Goal: Register for event/course

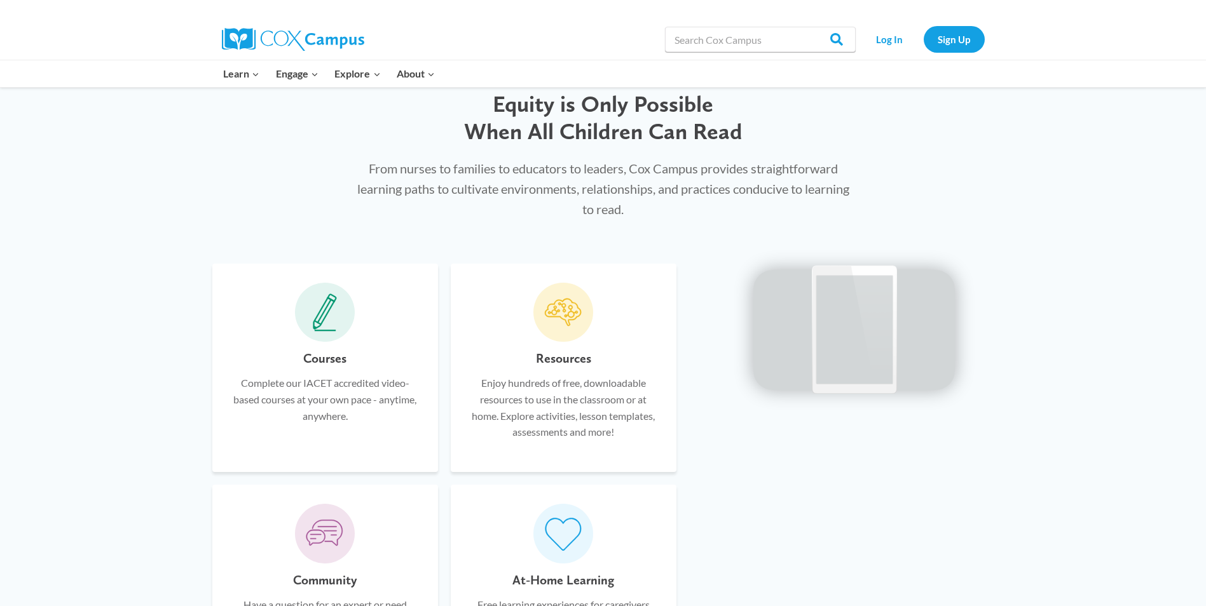
scroll to position [665, 0]
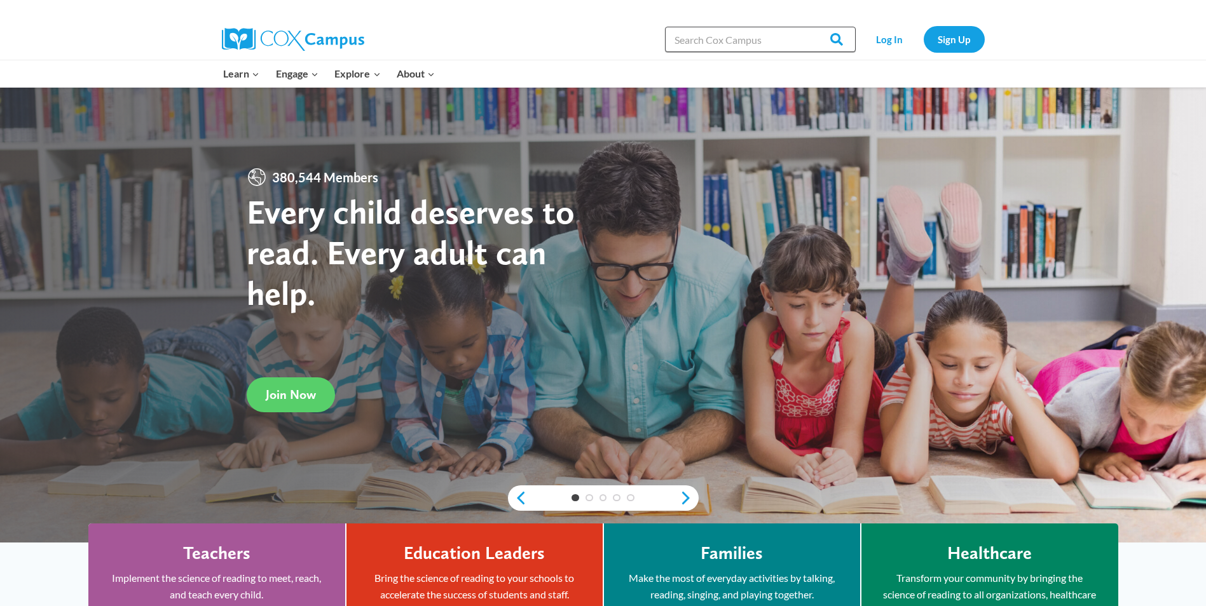
click at [729, 36] on input "Search in [URL][DOMAIN_NAME]" at bounding box center [760, 39] width 191 height 25
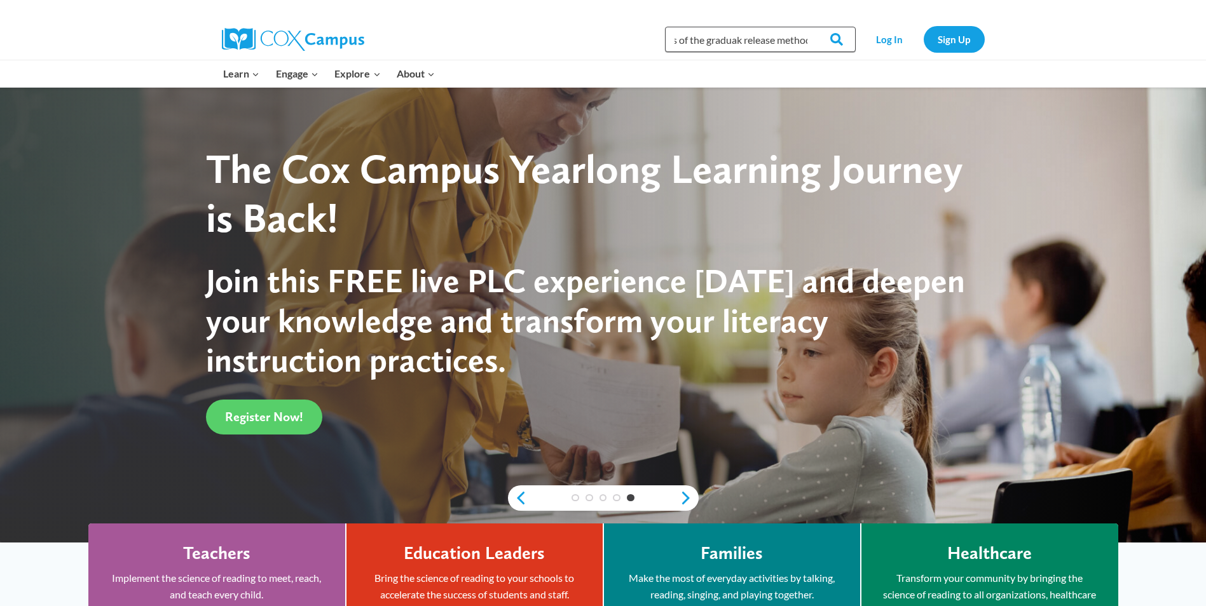
scroll to position [0, 34]
type input "Phases of the graduak release method"
click at [835, 36] on input "Search" at bounding box center [831, 39] width 50 height 25
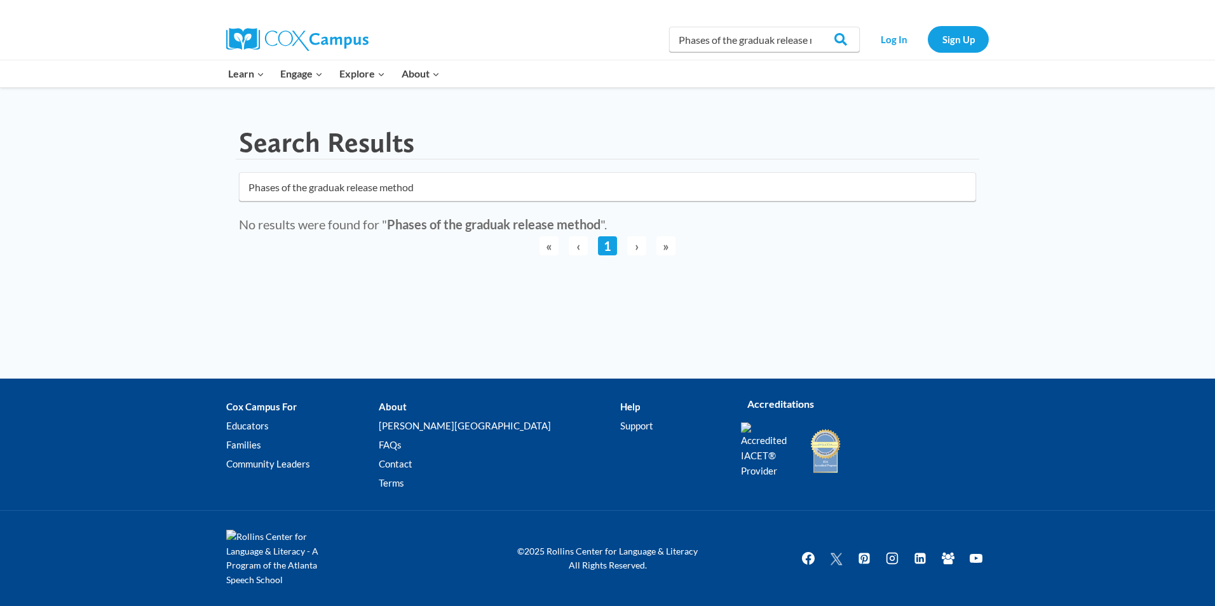
click at [966, 182] on input "Phases of the graduak release method" at bounding box center [607, 186] width 737 height 29
click at [962, 189] on input "Phases of the graduak release method" at bounding box center [607, 186] width 737 height 29
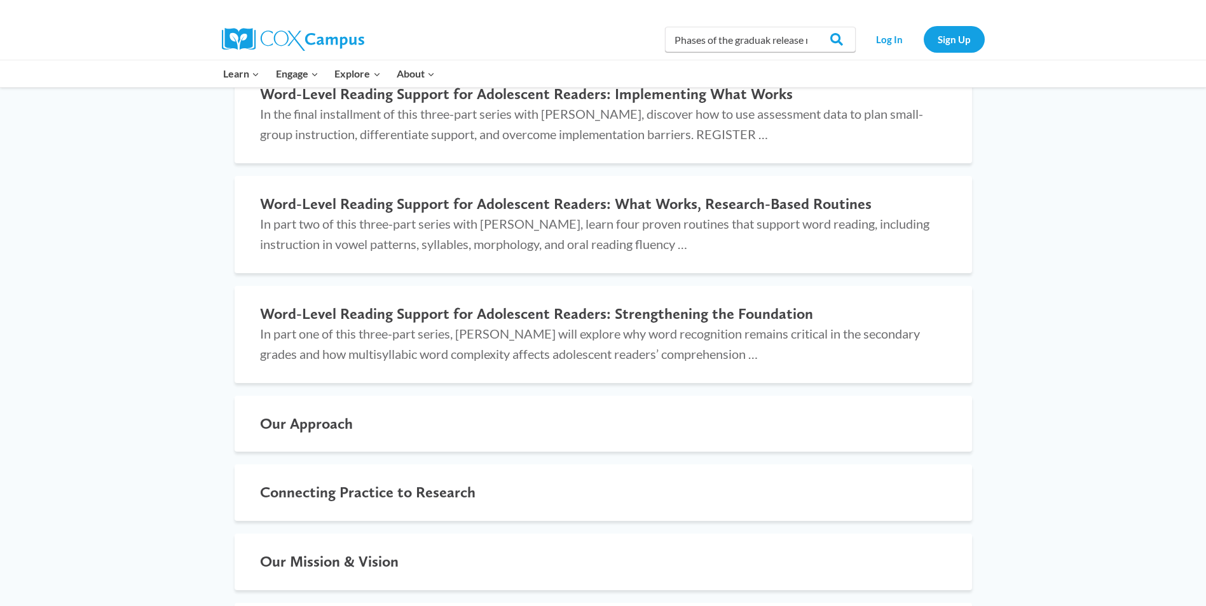
scroll to position [1508, 0]
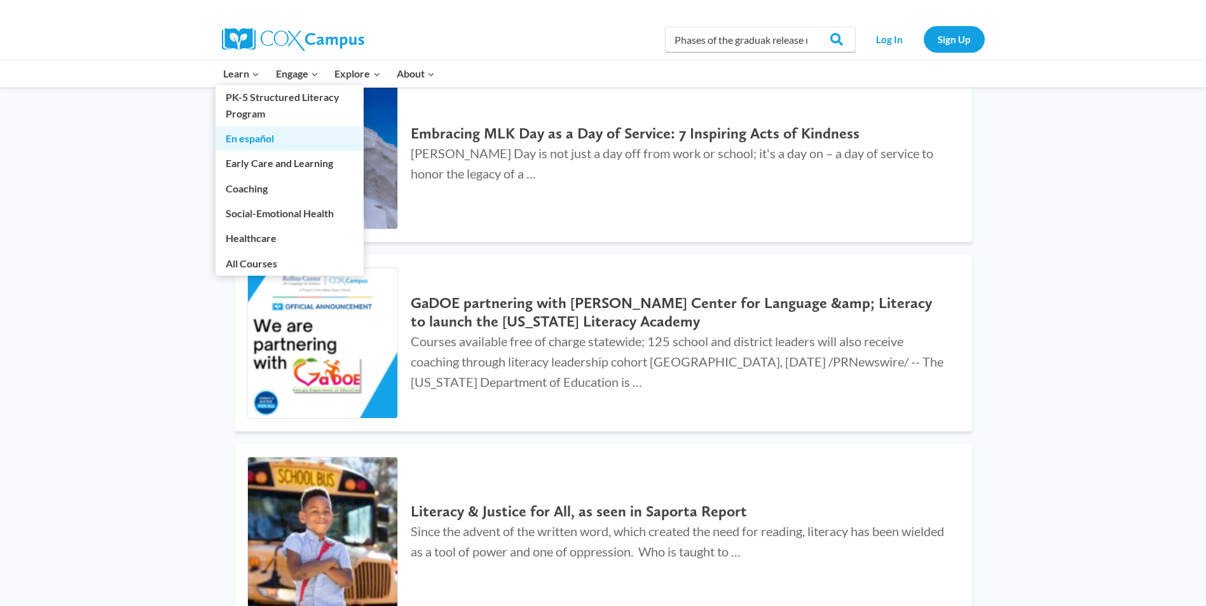
click at [252, 140] on link "En español" at bounding box center [289, 139] width 148 height 24
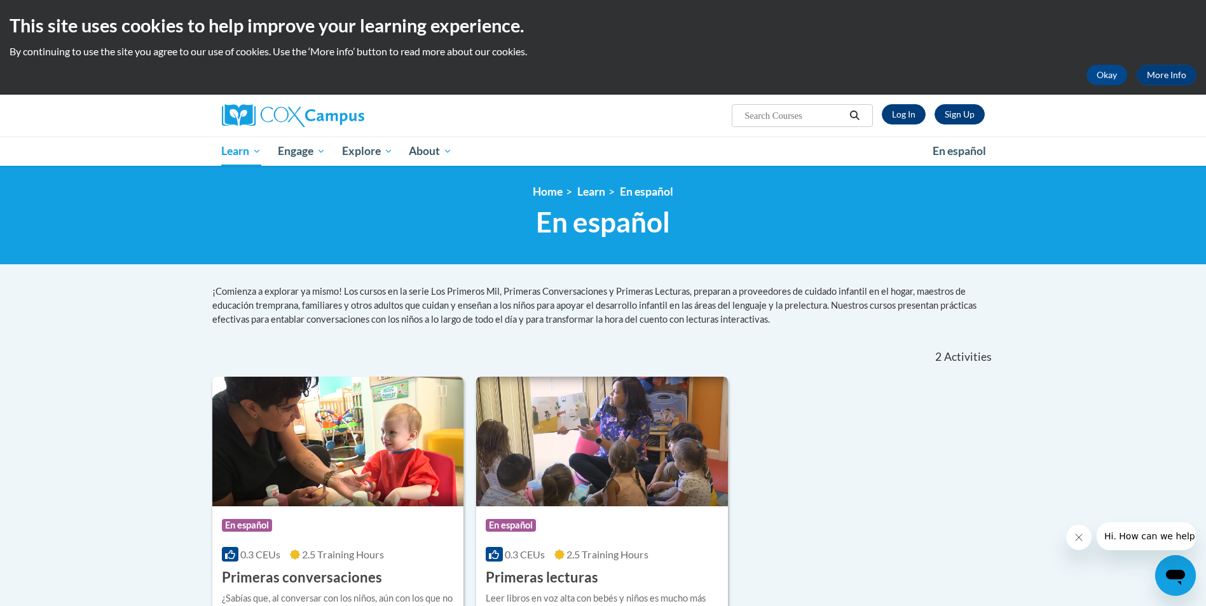
click at [582, 415] on img at bounding box center [602, 442] width 252 height 130
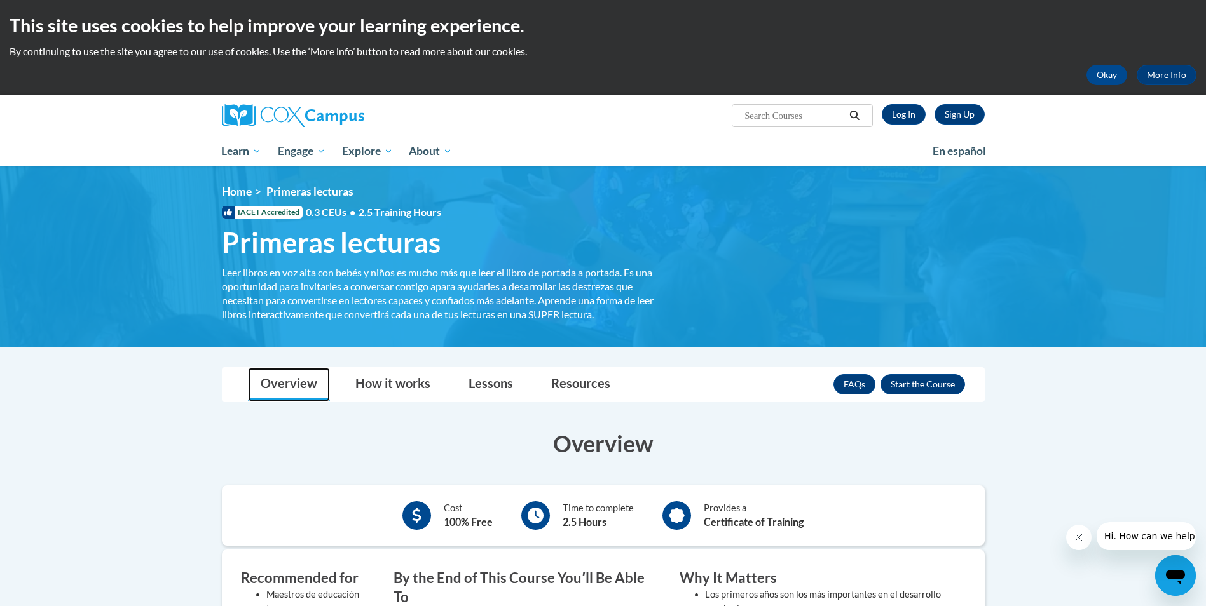
click at [284, 385] on link "Overview" at bounding box center [289, 385] width 82 height 34
click at [375, 380] on link "How it works" at bounding box center [393, 385] width 100 height 34
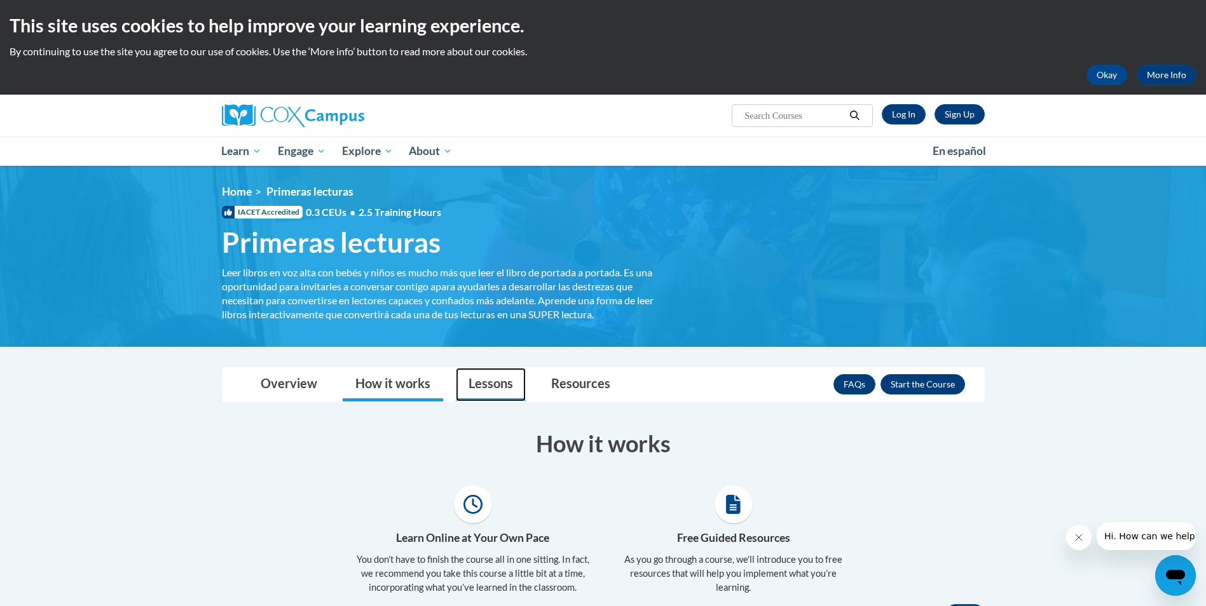
click at [485, 385] on link "Lessons" at bounding box center [491, 385] width 70 height 34
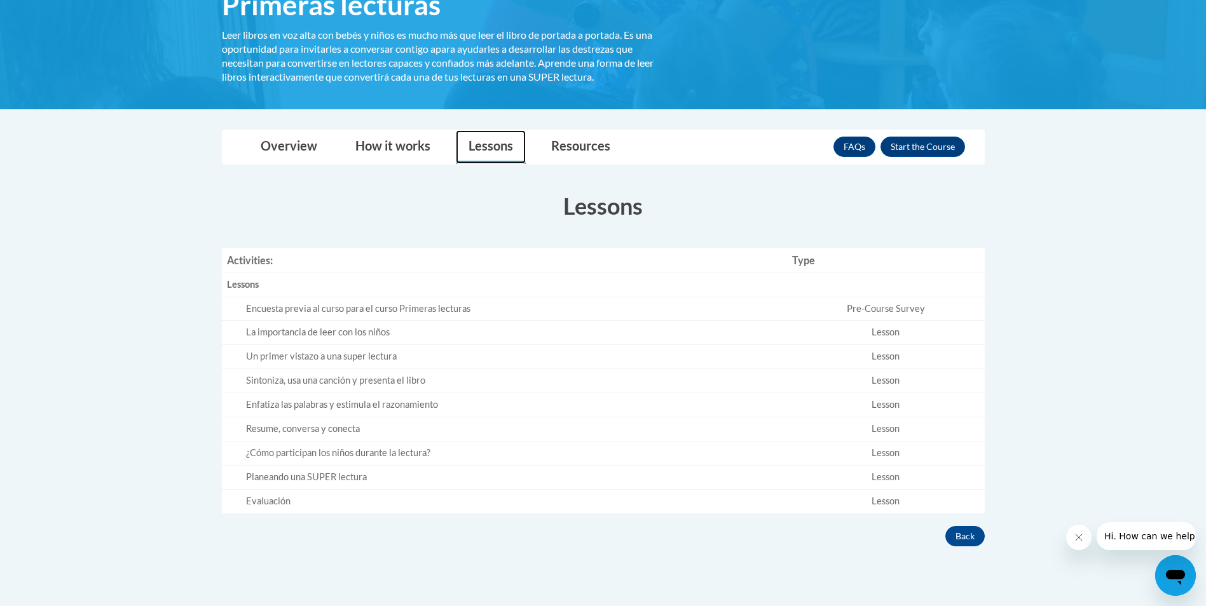
scroll to position [239, 0]
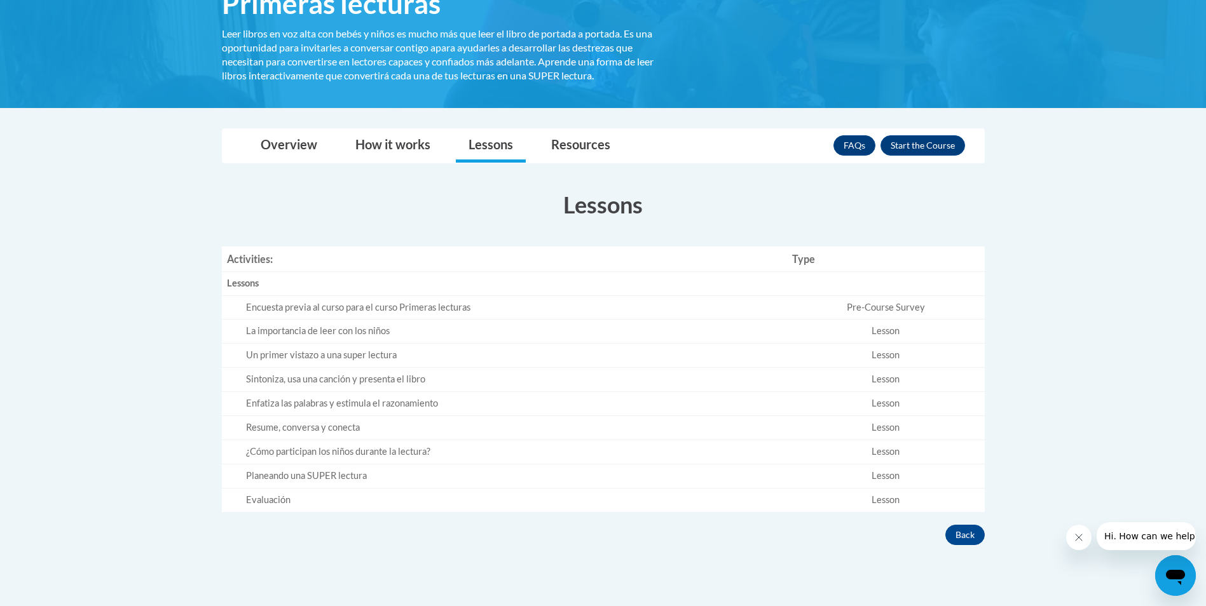
click at [355, 332] on div "La importancia de leer con los niños" at bounding box center [514, 331] width 537 height 13
click at [901, 150] on button "Enroll" at bounding box center [922, 145] width 85 height 20
